Goal: Task Accomplishment & Management: Use online tool/utility

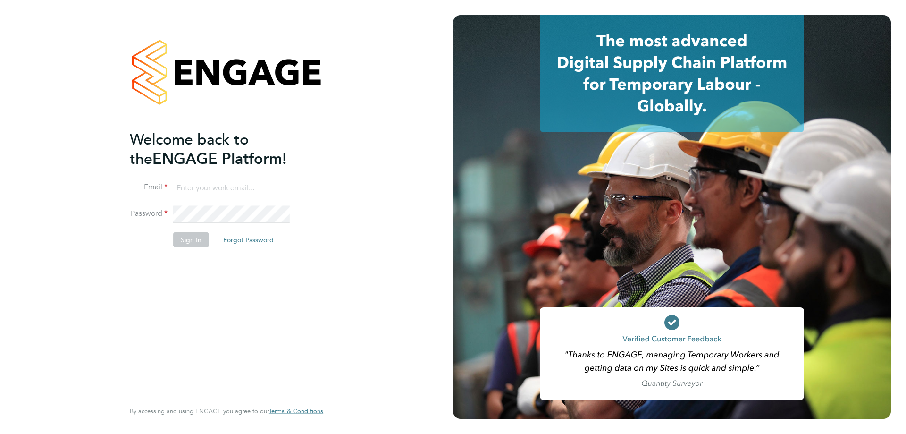
type input "jemma.thrower@brightonandhovealbion.com"
click at [197, 238] on button "Sign In" at bounding box center [191, 239] width 36 height 15
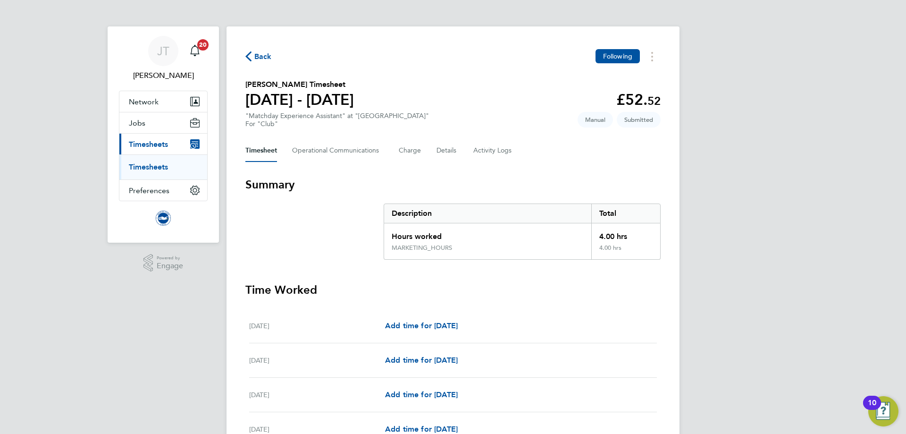
click at [145, 166] on link "Timesheets" at bounding box center [148, 166] width 39 height 9
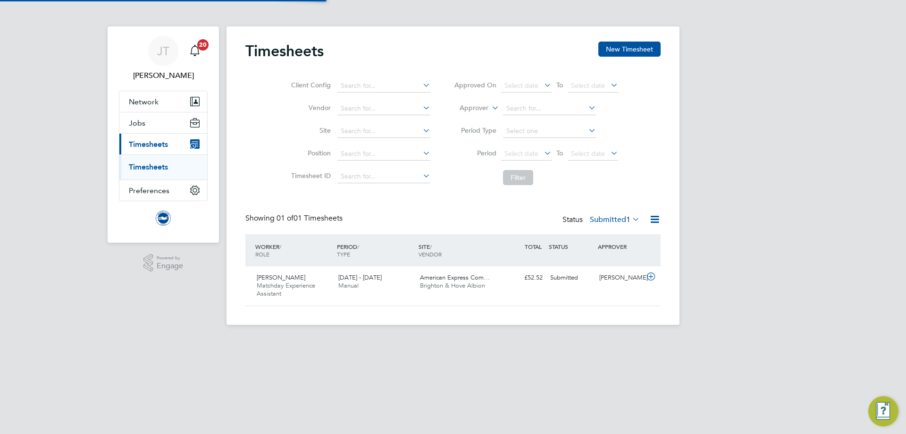
scroll to position [24, 82]
click at [649, 274] on icon at bounding box center [651, 277] width 12 height 8
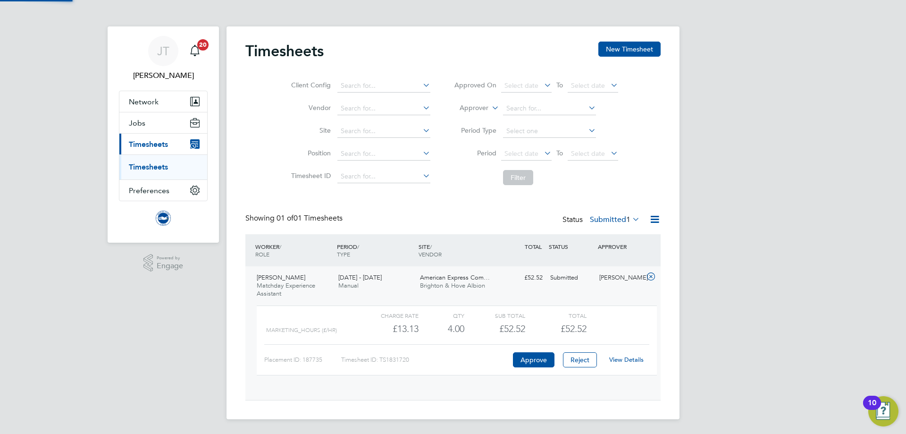
scroll to position [16, 92]
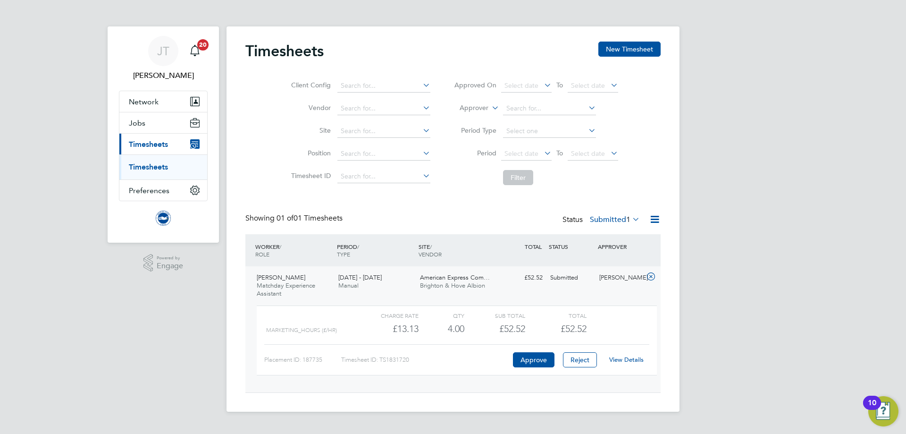
click at [625, 363] on link "View Details" at bounding box center [626, 359] width 34 height 8
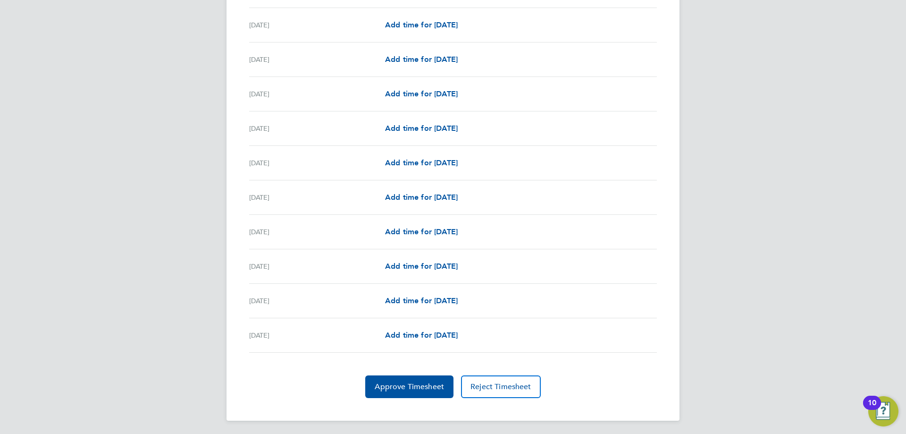
scroll to position [1003, 0]
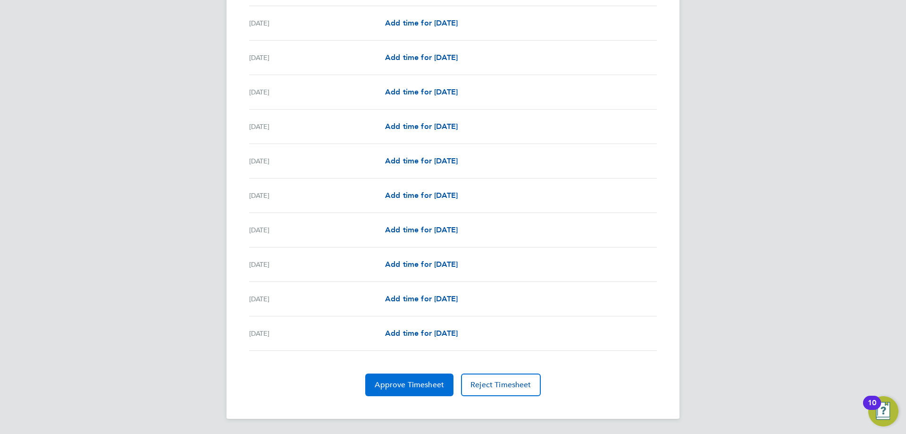
click at [420, 387] on span "Approve Timesheet" at bounding box center [409, 384] width 69 height 9
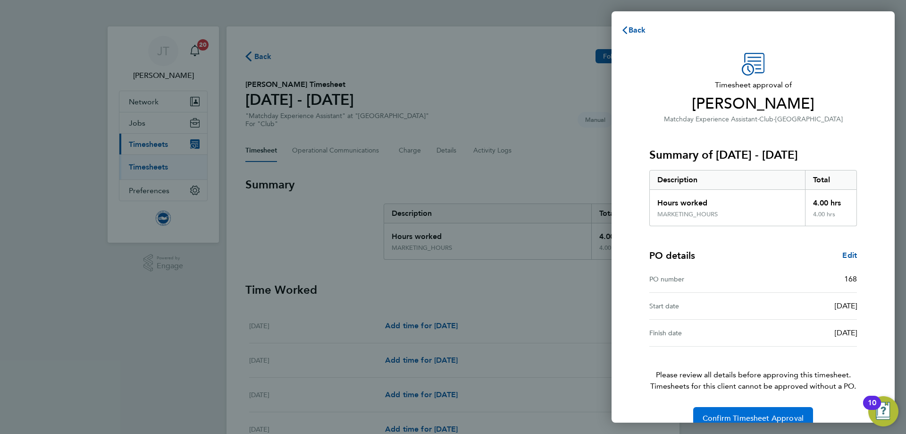
click at [721, 417] on span "Confirm Timesheet Approval" at bounding box center [753, 417] width 101 height 9
